Goal: Check status: Check status

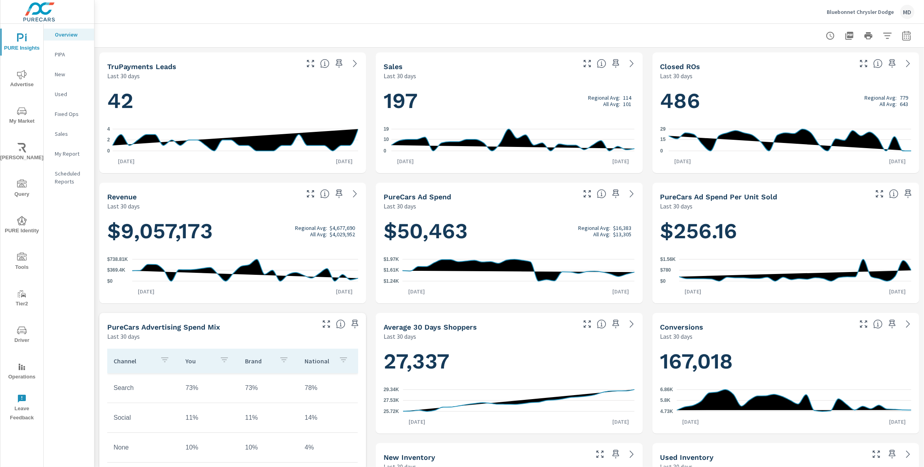
click at [23, 224] on icon "nav menu" at bounding box center [22, 220] width 10 height 9
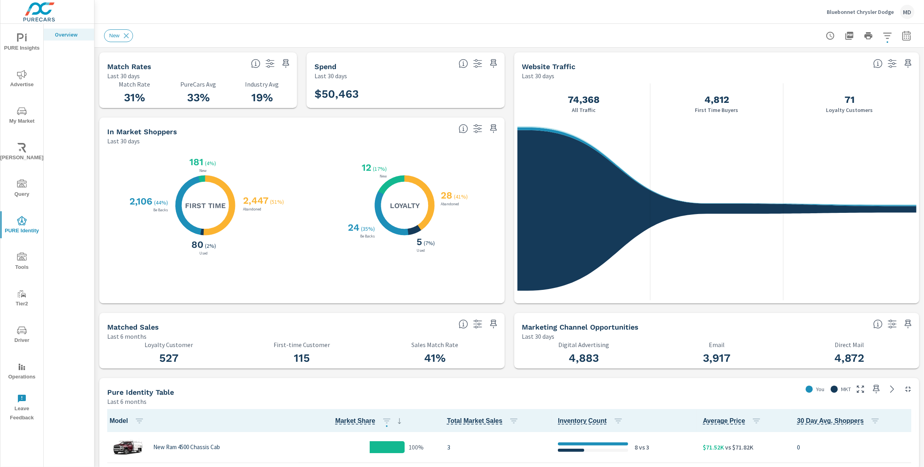
click at [21, 41] on icon "nav menu" at bounding box center [22, 38] width 10 height 10
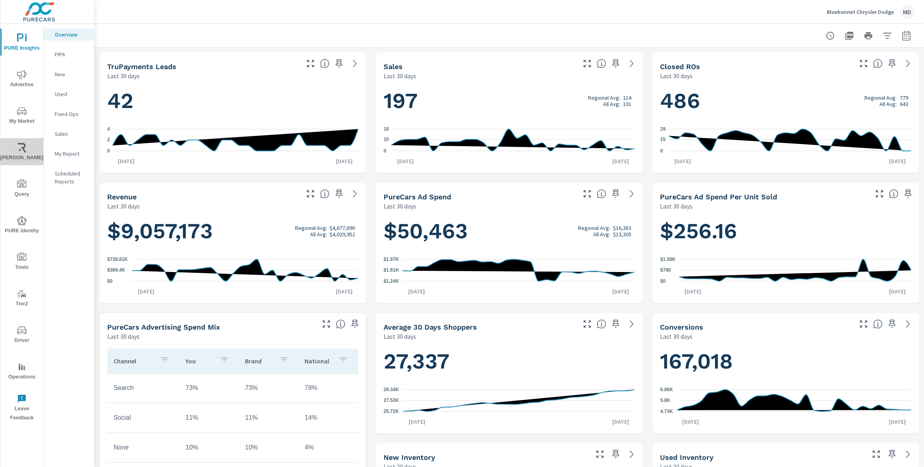
click at [24, 149] on icon "nav menu" at bounding box center [22, 148] width 10 height 10
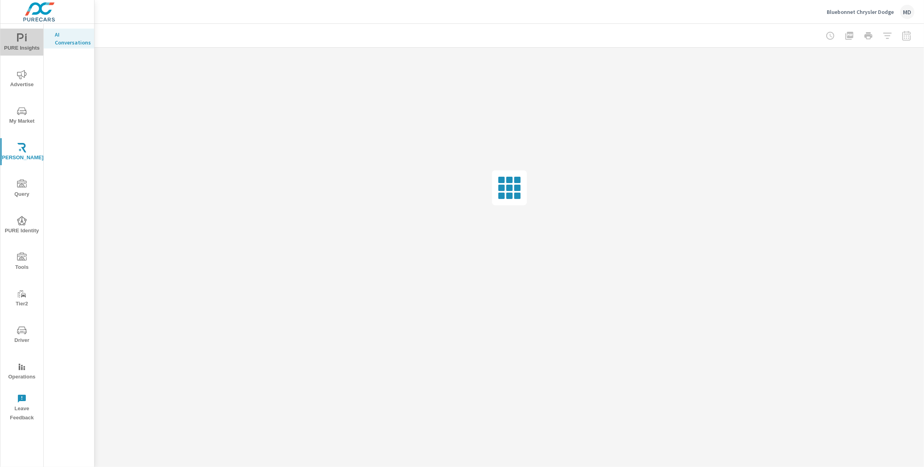
click at [24, 41] on icon "nav menu" at bounding box center [22, 38] width 10 height 10
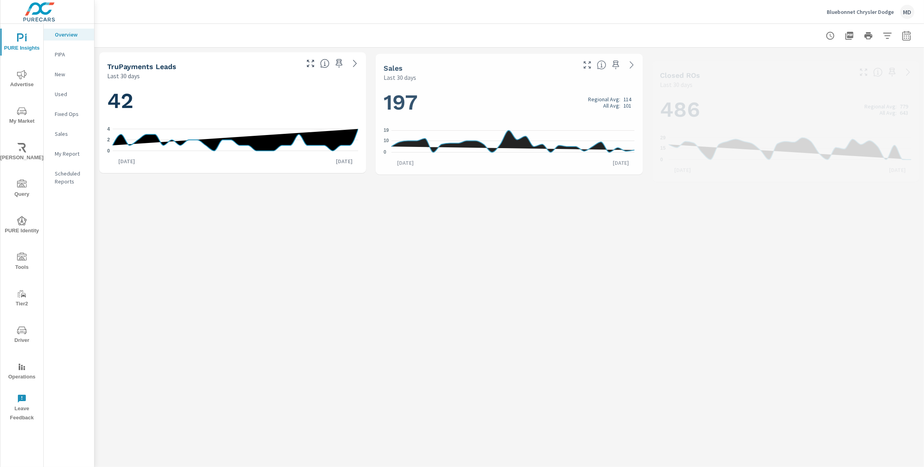
click at [63, 54] on p "PIPA" at bounding box center [71, 54] width 33 height 8
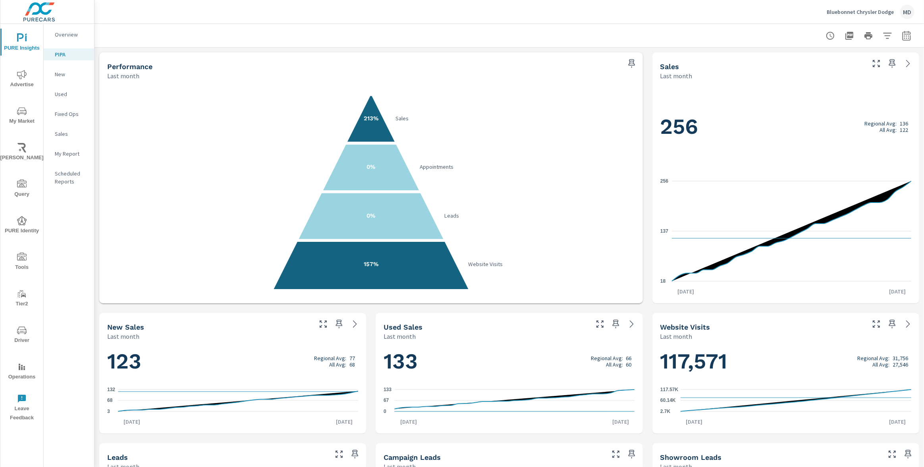
click at [849, 14] on p "Bluebonnet Chrysler Dodge" at bounding box center [860, 11] width 67 height 7
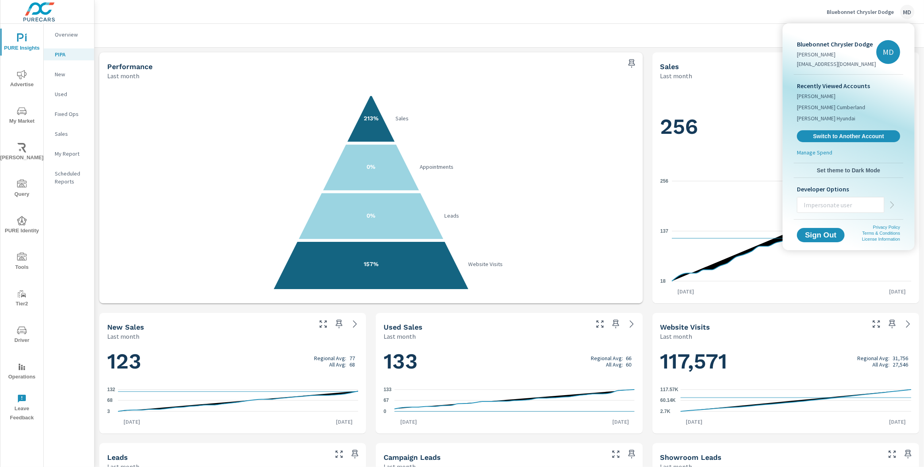
click at [371, 344] on div at bounding box center [462, 233] width 924 height 467
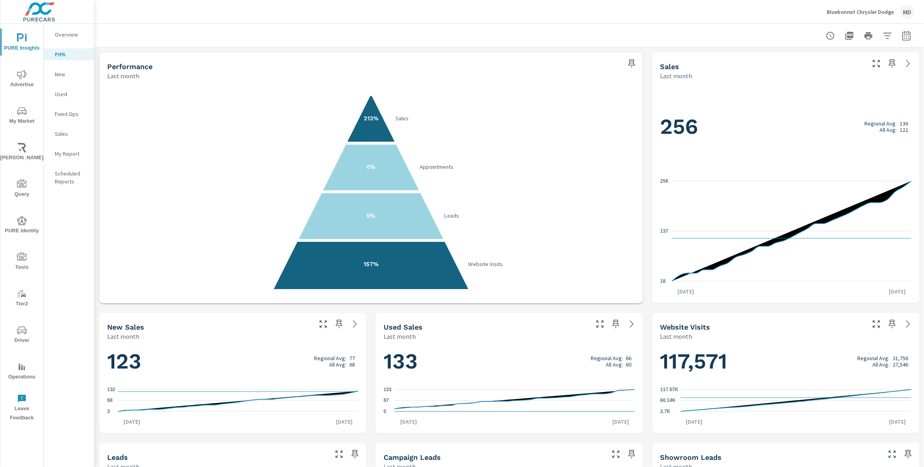
click at [907, 34] on icon "button" at bounding box center [907, 36] width 10 height 10
click at [833, 74] on select "Custom Yesterday Last week Last 7 days Last 14 days Last 30 days Last 45 days L…" at bounding box center [842, 69] width 79 height 16
click at [803, 61] on select "Custom Yesterday Last week Last 7 days Last 14 days Last 30 days Last 45 days L…" at bounding box center [842, 69] width 79 height 16
select select "Month to date"
click at [821, 113] on span "Apply" at bounding box center [825, 113] width 33 height 8
